Goal: Task Accomplishment & Management: Complete application form

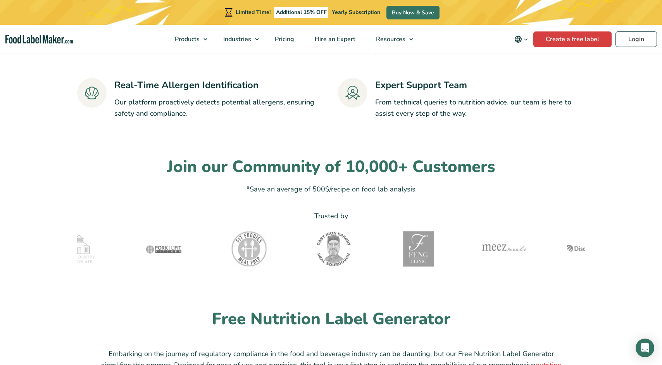
scroll to position [1709, 0]
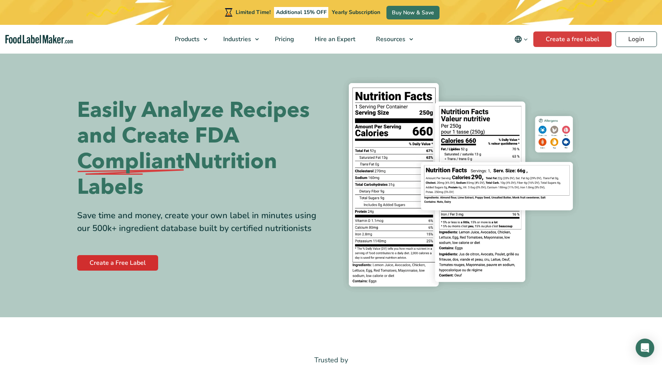
click at [112, 260] on link "Create a Free Label" at bounding box center [117, 263] width 81 height 16
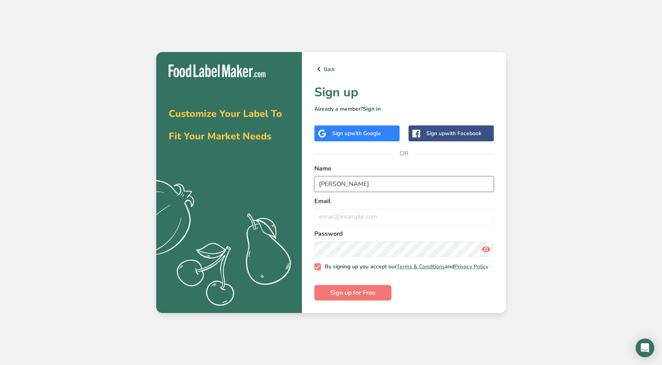
type input "Darcy Espey"
click at [400, 200] on label "Email" at bounding box center [404, 200] width 180 height 9
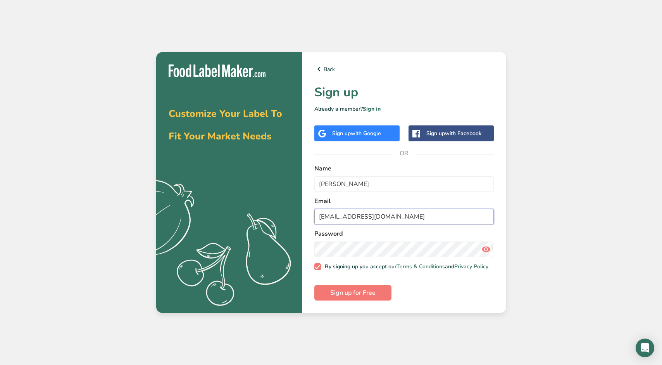
type input "darcmo3@gmail.com"
click at [488, 246] on icon at bounding box center [486, 249] width 9 height 14
click at [370, 292] on span "Sign up for Free" at bounding box center [352, 292] width 45 height 9
click at [370, 105] on link "Sign in" at bounding box center [372, 108] width 18 height 7
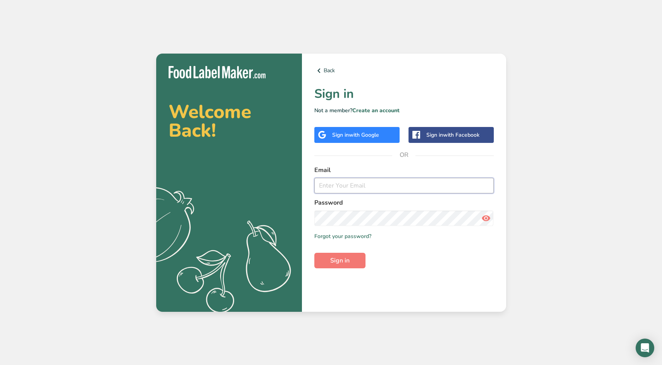
type input "darcmo3@gmail.com"
click at [487, 218] on icon at bounding box center [486, 218] width 9 height 14
click at [323, 256] on button "Sign in" at bounding box center [339, 260] width 51 height 16
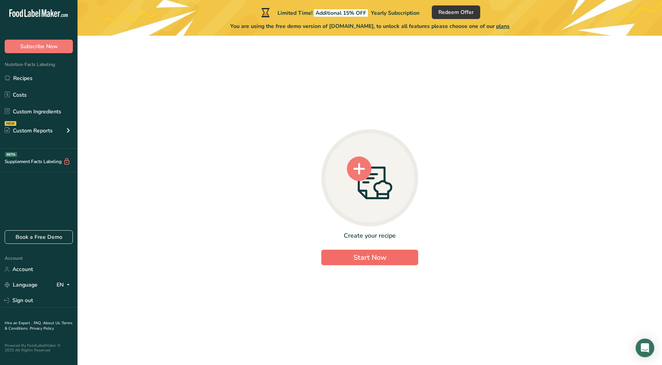
click at [373, 260] on span "Start Now" at bounding box center [370, 256] width 33 height 9
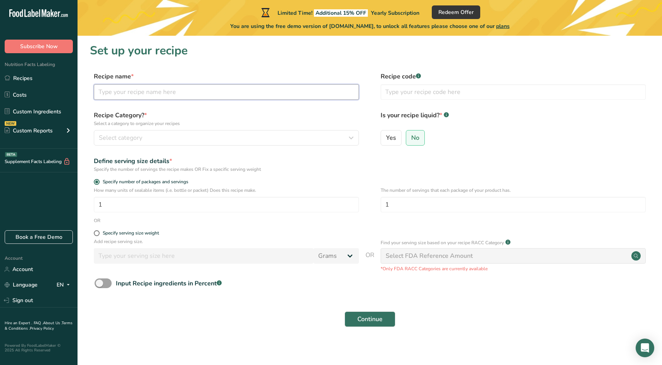
click at [104, 90] on input "text" at bounding box center [226, 92] width 265 height 16
type input "Sassy Sauce"
click at [99, 135] on span "Select category" at bounding box center [120, 137] width 43 height 9
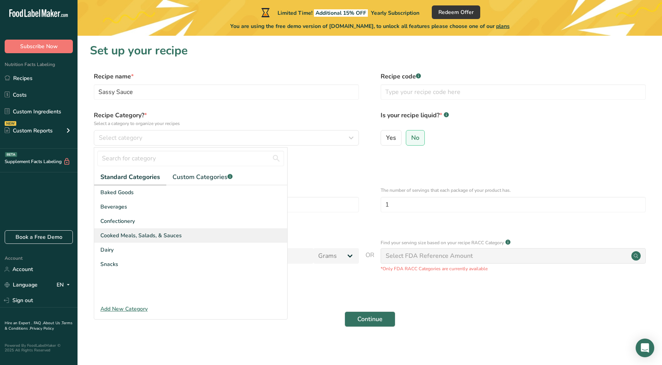
click at [187, 232] on div "Cooked Meals, Salads, & Sauces" at bounding box center [190, 235] width 193 height 14
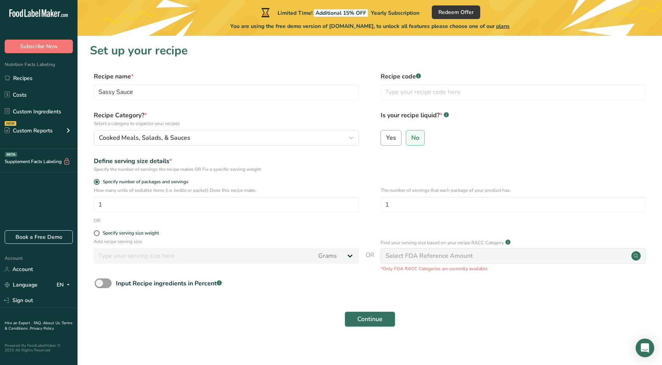
click at [392, 137] on span "Yes" at bounding box center [391, 138] width 10 height 8
click at [386, 137] on input "Yes" at bounding box center [383, 137] width 5 height 5
radio input "true"
radio input "false"
select select "22"
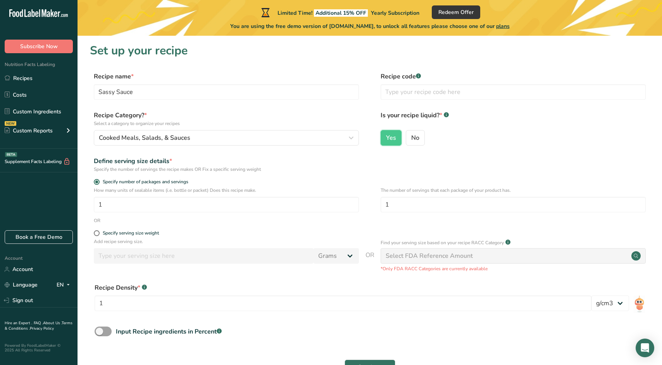
click at [229, 250] on input "number" at bounding box center [204, 256] width 220 height 16
click at [594, 254] on div "Select FDA Reference Amount" at bounding box center [513, 256] width 265 height 16
click at [636, 256] on circle at bounding box center [636, 255] width 9 height 9
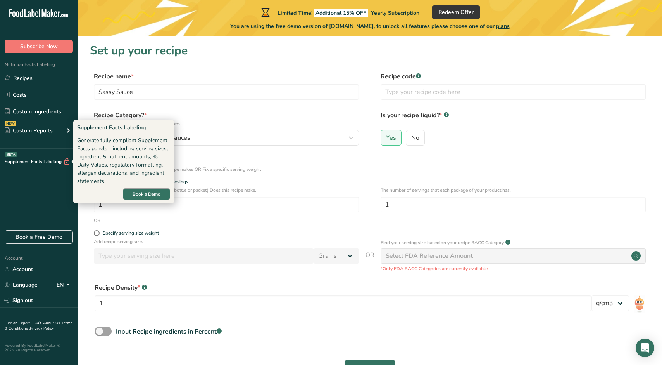
click at [136, 195] on span "Book a Demo" at bounding box center [147, 193] width 28 height 7
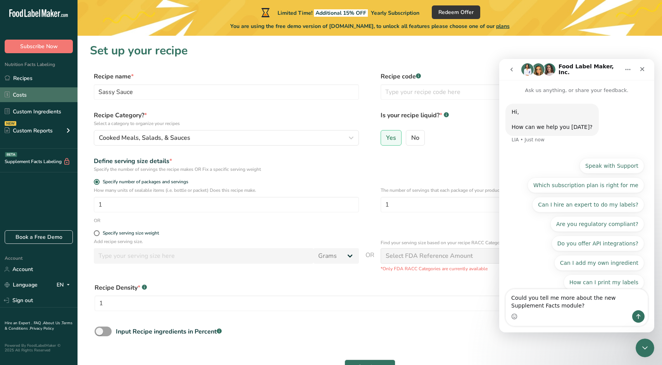
click at [22, 95] on link "Costs" at bounding box center [39, 94] width 78 height 15
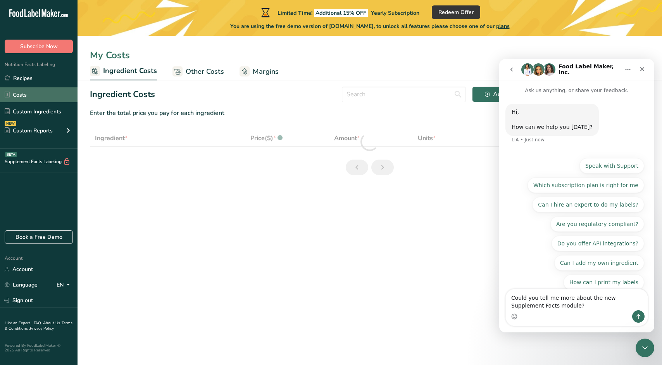
select select "1"
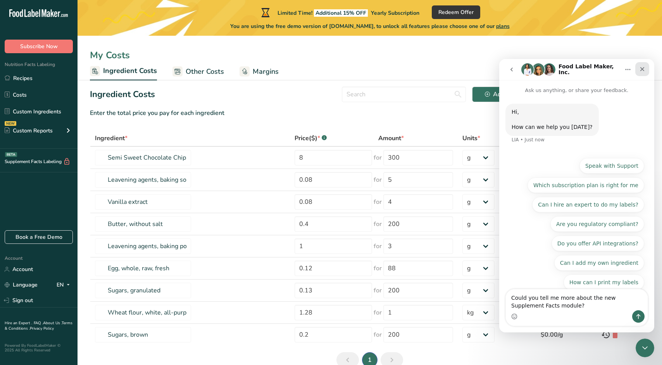
click at [643, 69] on icon "Close" at bounding box center [643, 69] width 4 height 4
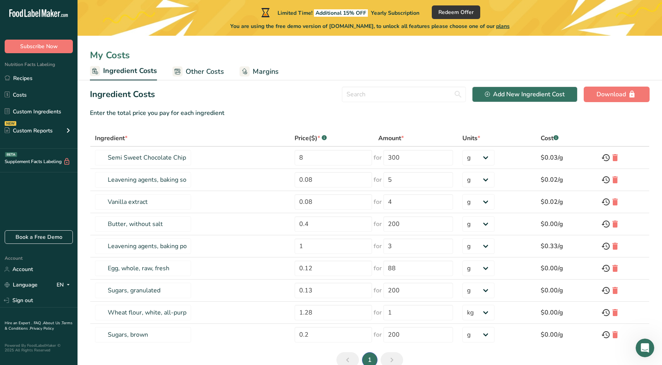
click at [505, 25] on span "plans" at bounding box center [503, 25] width 14 height 7
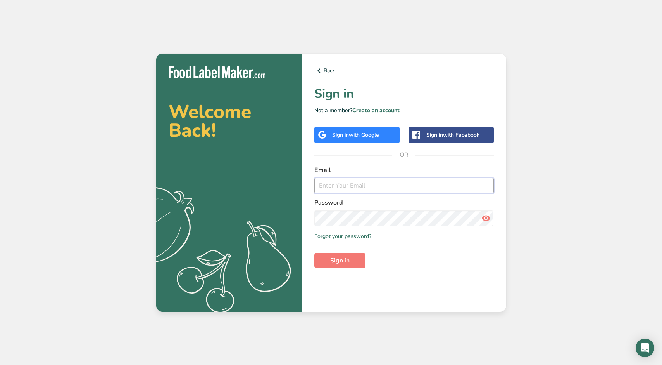
type input "darcmo3@gmail.com"
click at [346, 260] on span "Sign in" at bounding box center [339, 260] width 19 height 9
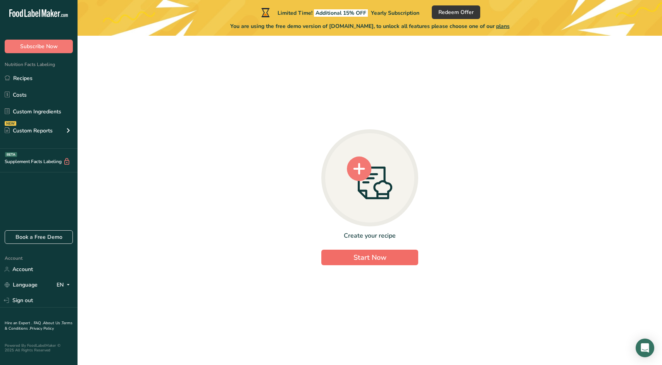
click at [346, 260] on button "Start Now" at bounding box center [369, 257] width 97 height 16
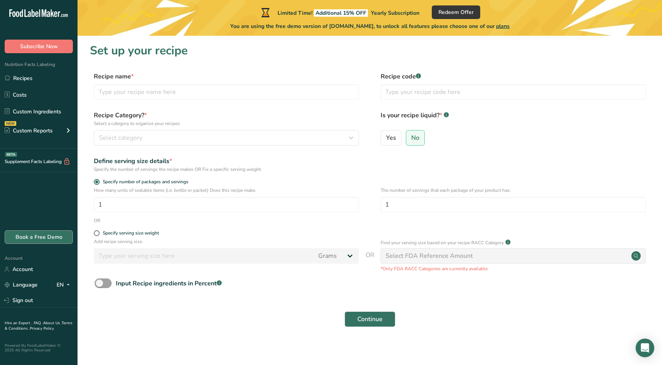
click at [36, 237] on link "Book a Free Demo" at bounding box center [39, 237] width 68 height 14
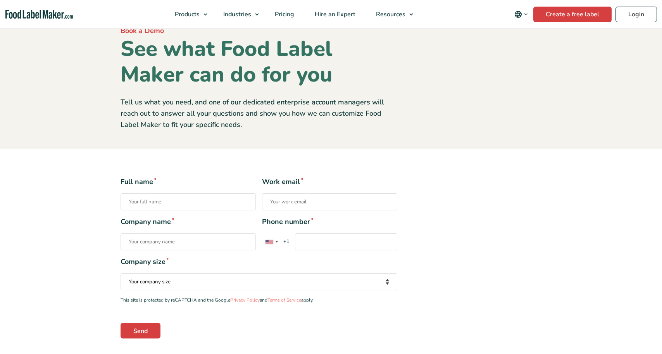
scroll to position [50, 0]
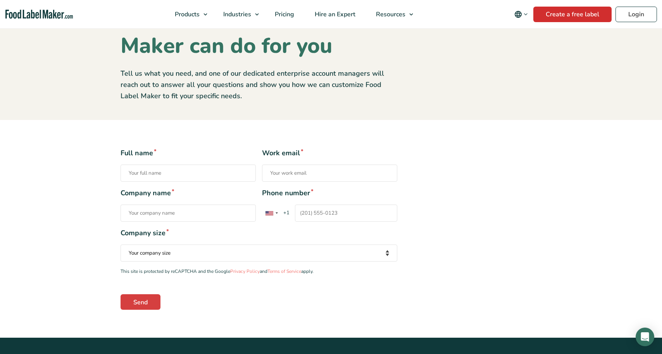
click at [558, 8] on link "Create a free label" at bounding box center [573, 15] width 78 height 16
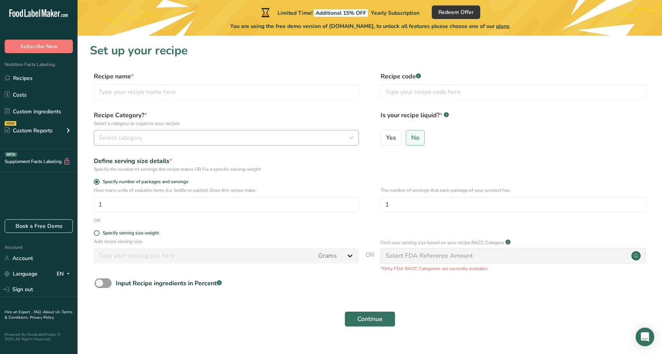
click at [113, 140] on span "Select category" at bounding box center [120, 137] width 43 height 9
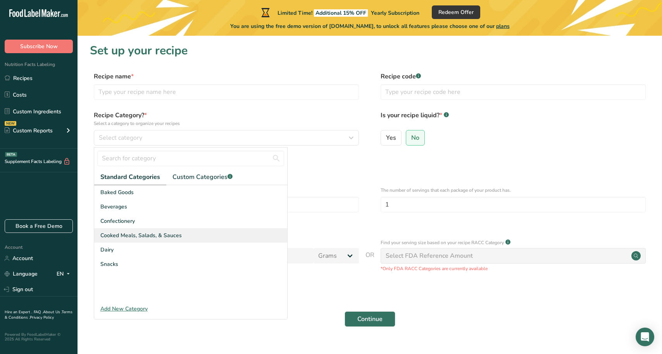
click at [175, 234] on span "Cooked Meals, Salads, & Sauces" at bounding box center [140, 235] width 81 height 8
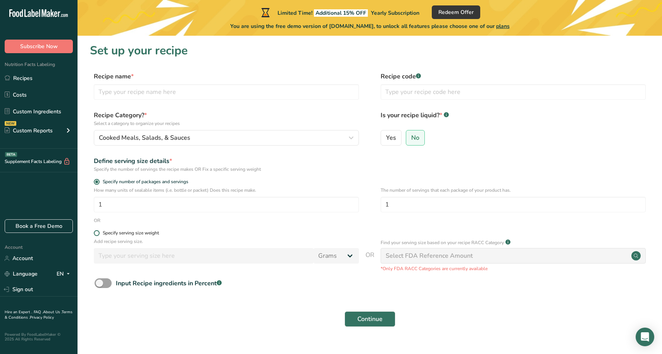
click at [96, 234] on span at bounding box center [97, 233] width 6 height 6
click at [96, 234] on input "Specify serving size weight" at bounding box center [96, 232] width 5 height 5
radio input "true"
radio input "false"
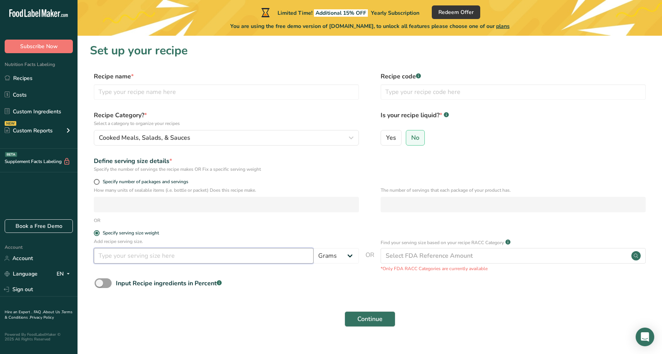
click at [185, 256] on input "number" at bounding box center [204, 256] width 220 height 16
click at [391, 138] on span "Yes" at bounding box center [391, 138] width 10 height 8
click at [386, 138] on input "Yes" at bounding box center [383, 137] width 5 height 5
radio input "true"
select select "22"
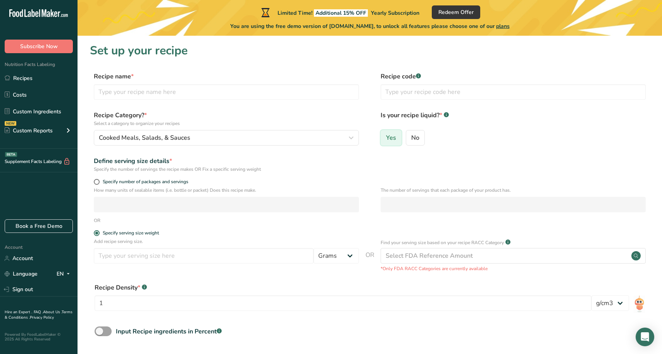
radio input "false"
click at [159, 91] on input "text" at bounding box center [226, 92] width 265 height 16
type input "A"
type input "Sassy Sauce"
click at [100, 181] on span "Specify number of packages and servings" at bounding box center [144, 182] width 89 height 6
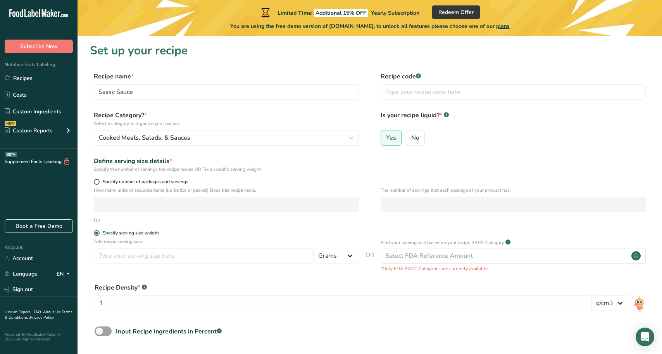
click at [99, 181] on input "Specify number of packages and servings" at bounding box center [96, 181] width 5 height 5
radio input "true"
radio input "false"
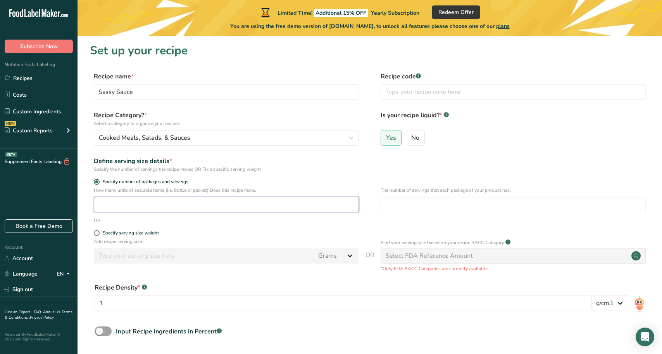
click at [119, 204] on input "number" at bounding box center [226, 205] width 265 height 16
click at [140, 94] on input "Sassy Sauce" at bounding box center [226, 92] width 265 height 16
type input "S"
type input "Punchy Pesto"
click at [395, 137] on span "Yes" at bounding box center [391, 138] width 10 height 8
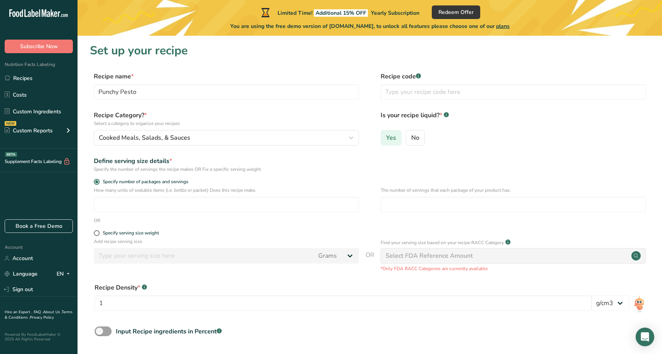
click at [386, 137] on input "Yes" at bounding box center [383, 137] width 5 height 5
click at [116, 207] on input "number" at bounding box center [226, 205] width 265 height 16
type input "1"
click at [425, 254] on div "Select FDA Reference Amount" at bounding box center [429, 255] width 87 height 9
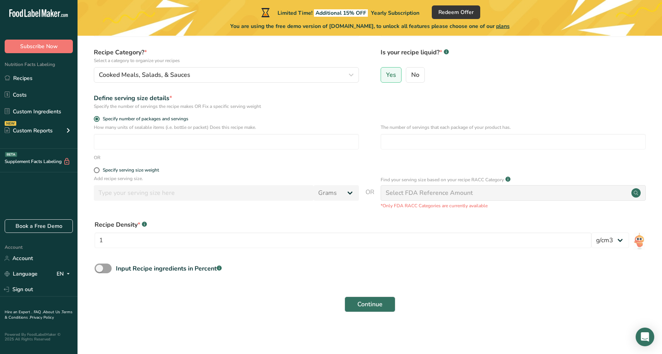
scroll to position [62, 0]
click at [31, 77] on link "Recipes" at bounding box center [39, 78] width 78 height 15
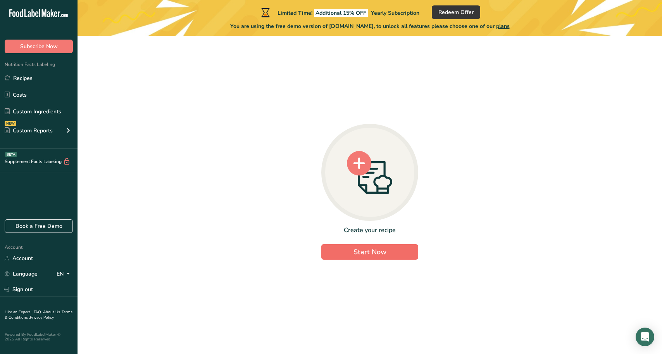
click at [371, 249] on span "Start Now" at bounding box center [370, 251] width 33 height 9
